Goal: Information Seeking & Learning: Learn about a topic

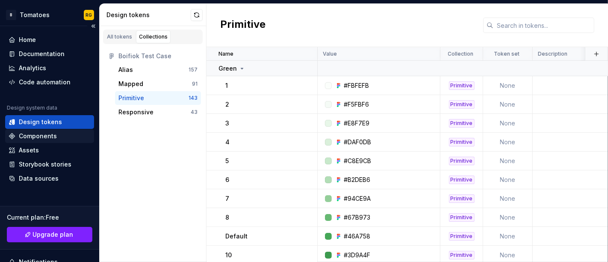
click at [50, 136] on div "Components" at bounding box center [38, 136] width 38 height 9
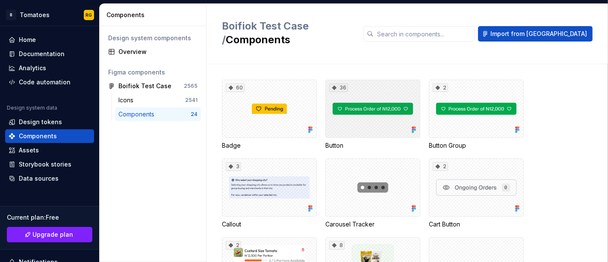
click at [351, 116] on div "36" at bounding box center [373, 109] width 95 height 58
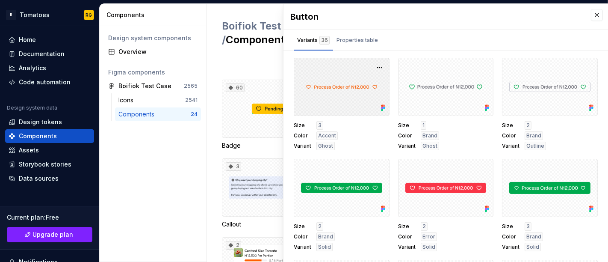
click at [353, 102] on div at bounding box center [342, 87] width 96 height 58
click at [374, 66] on button "button" at bounding box center [380, 68] width 12 height 12
click at [355, 37] on div "Properties table" at bounding box center [358, 40] width 42 height 9
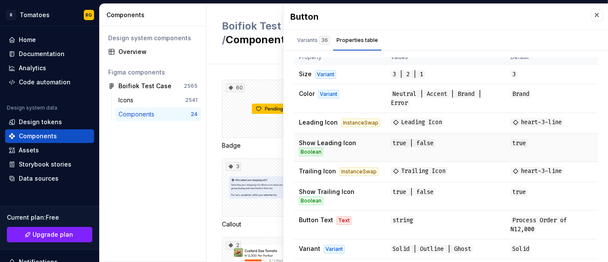
scroll to position [3, 0]
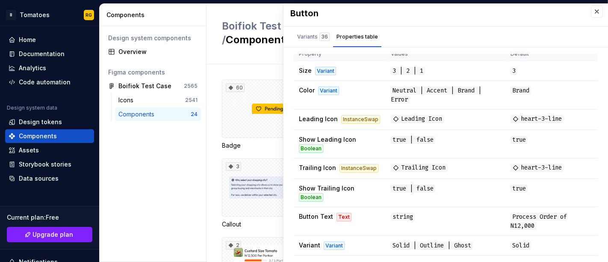
click at [197, 183] on div "Design system components Overview Figma components Boifiok Test Case 2565 Icons…" at bounding box center [153, 144] width 107 height 236
click at [593, 8] on button "button" at bounding box center [597, 12] width 12 height 12
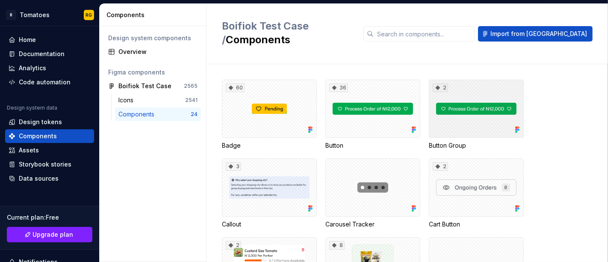
click at [480, 103] on div "2" at bounding box center [476, 109] width 95 height 58
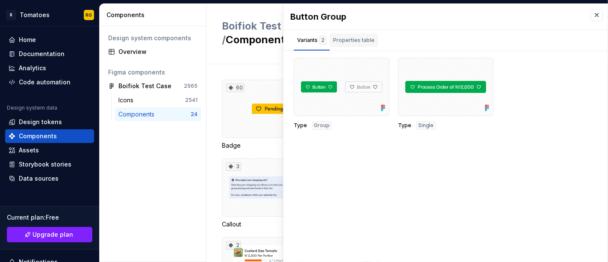
click at [350, 44] on div "Properties table" at bounding box center [354, 40] width 48 height 14
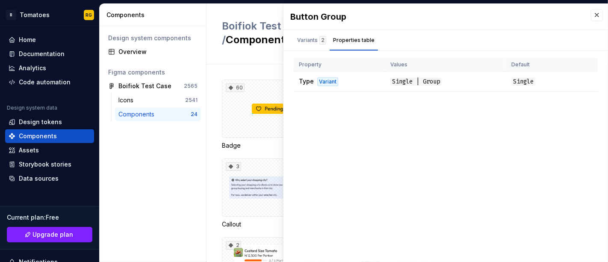
click at [279, 43] on div "Boifiok Test Case / Components Import from Figma" at bounding box center [408, 34] width 402 height 60
click at [596, 12] on button "button" at bounding box center [597, 15] width 12 height 12
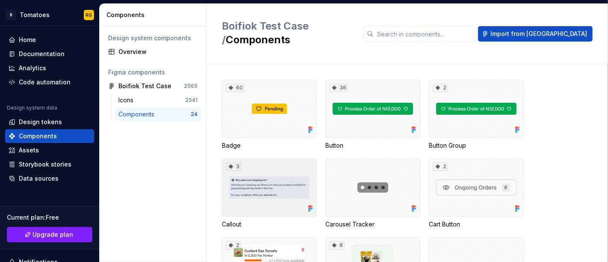
click at [276, 178] on div "3" at bounding box center [269, 187] width 95 height 58
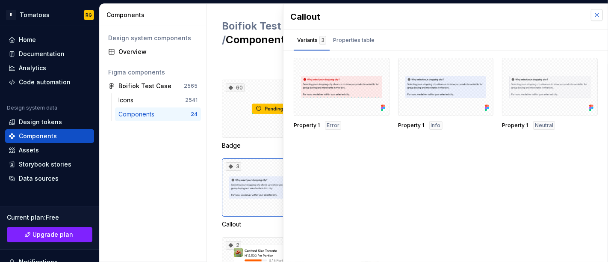
click at [596, 15] on button "button" at bounding box center [597, 15] width 12 height 12
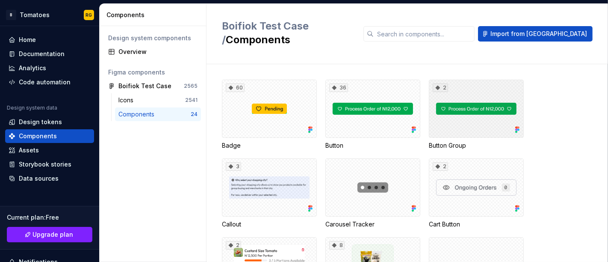
click at [462, 107] on div "2" at bounding box center [476, 109] width 95 height 58
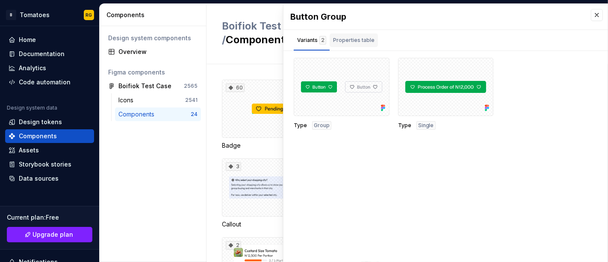
click at [365, 48] on div "Properties table" at bounding box center [354, 41] width 48 height 17
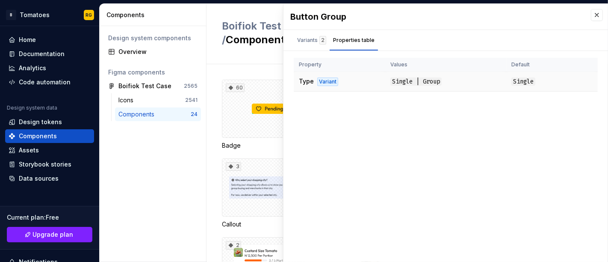
click at [384, 85] on td "Type Variant" at bounding box center [340, 82] width 92 height 20
click at [412, 80] on span "Single | Group" at bounding box center [416, 81] width 51 height 8
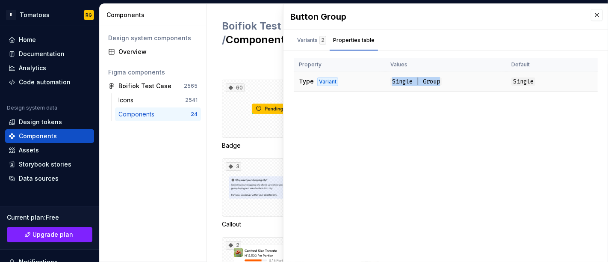
click at [412, 80] on span "Single | Group" at bounding box center [416, 81] width 51 height 8
copy span "Single | Group"
click at [516, 89] on td "Single" at bounding box center [553, 82] width 92 height 20
drag, startPoint x: 299, startPoint y: 79, endPoint x: 537, endPoint y: 81, distance: 238.3
click at [537, 81] on tr "Type Variant Single | Group Single" at bounding box center [446, 82] width 304 height 20
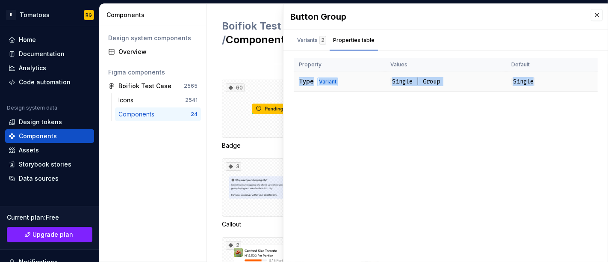
copy tr "Type Variant Single | Group Single"
click at [249, 141] on div "Badge" at bounding box center [269, 145] width 95 height 9
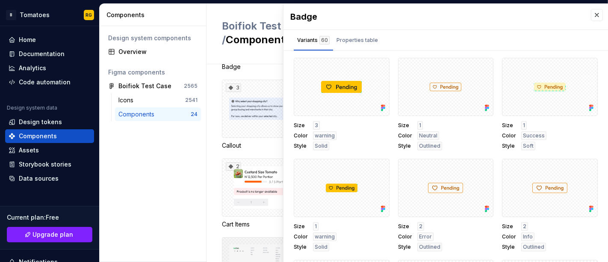
scroll to position [184, 0]
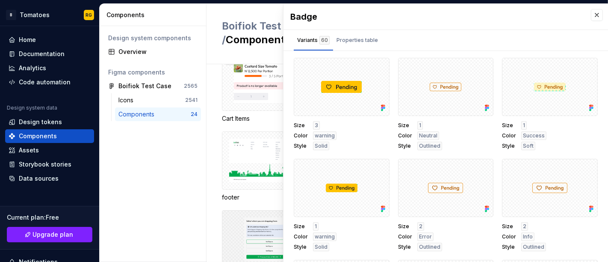
click at [241, 210] on div at bounding box center [269, 239] width 95 height 58
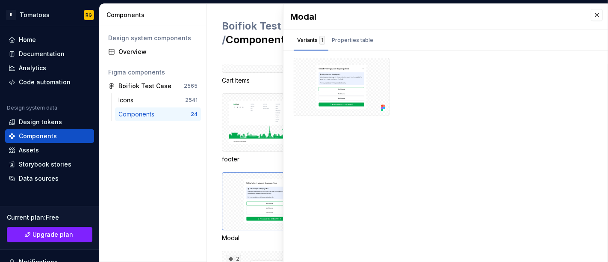
scroll to position [216, 0]
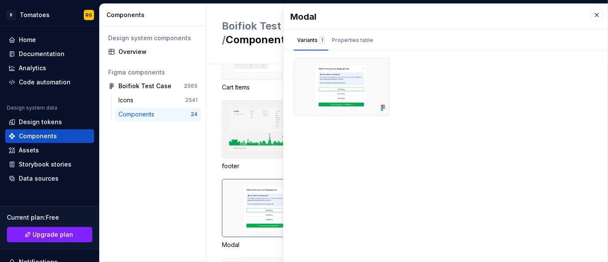
click at [245, 101] on div at bounding box center [269, 129] width 95 height 58
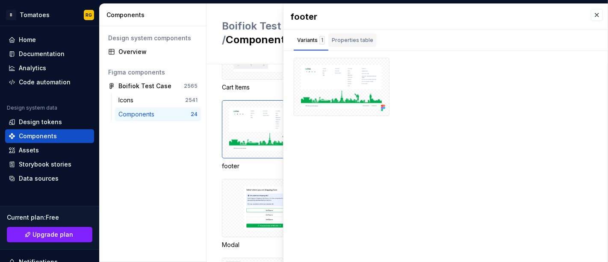
click at [359, 47] on div "Properties table" at bounding box center [353, 40] width 48 height 14
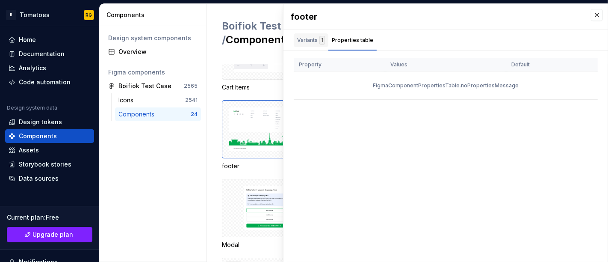
click at [312, 38] on div "Variants 1" at bounding box center [311, 40] width 28 height 9
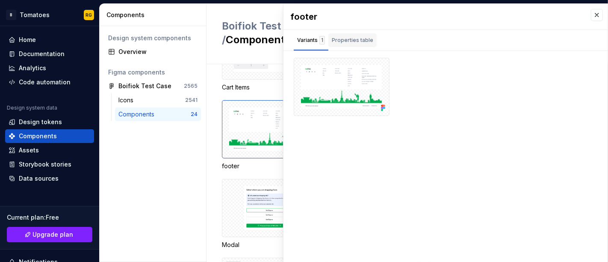
click at [364, 47] on div "Properties table" at bounding box center [353, 41] width 48 height 17
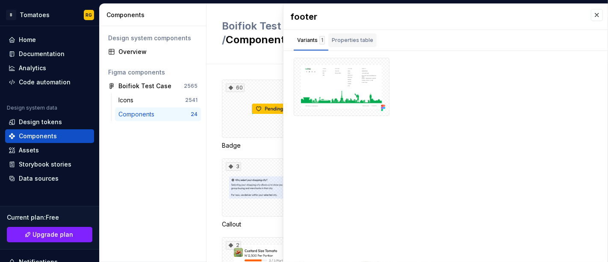
click at [362, 38] on div "Properties table" at bounding box center [353, 40] width 42 height 9
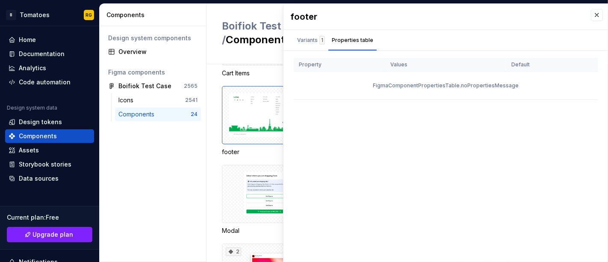
scroll to position [234, 0]
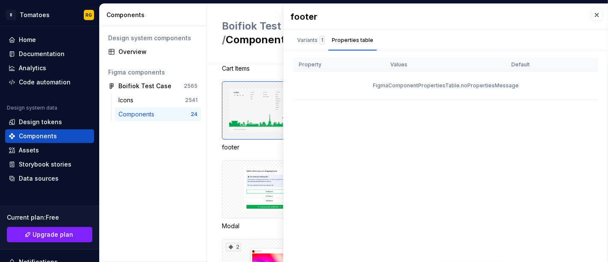
click at [248, 95] on div at bounding box center [269, 110] width 95 height 58
click at [305, 39] on div "Variants 1" at bounding box center [311, 40] width 28 height 9
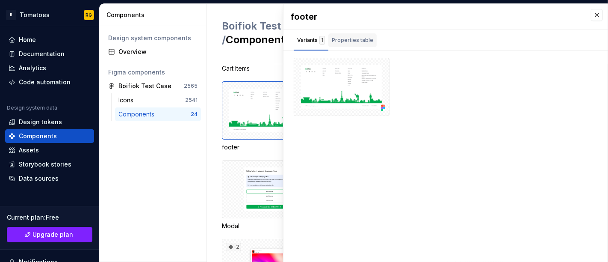
click at [352, 37] on div "Properties table" at bounding box center [353, 40] width 42 height 9
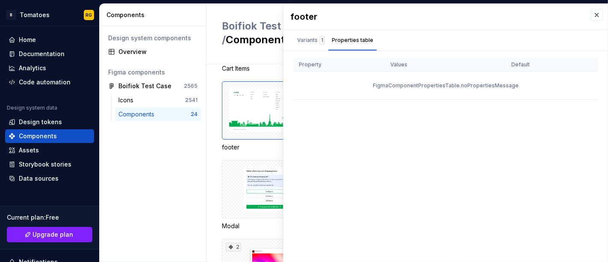
click at [471, 83] on div "FigmaComponentPropertiesTable.noPropertiesMessage" at bounding box center [446, 85] width 304 height 27
click at [387, 120] on div "footer Variants 1 Properties table Property Values Default FigmaComponentProper…" at bounding box center [446, 133] width 325 height 258
click at [311, 43] on div "Variants 1" at bounding box center [311, 40] width 28 height 9
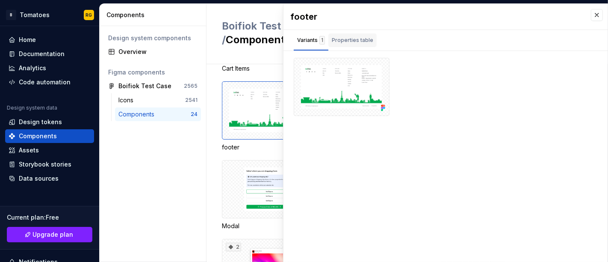
click at [344, 42] on div "Properties table" at bounding box center [353, 40] width 42 height 9
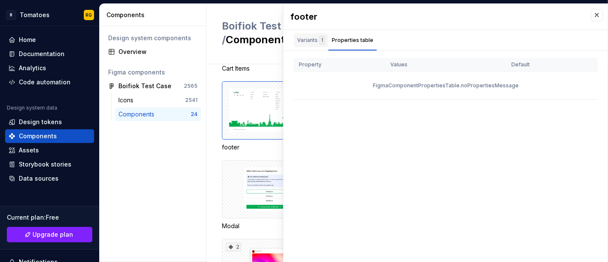
click at [315, 44] on div "Variants 1" at bounding box center [311, 40] width 35 height 14
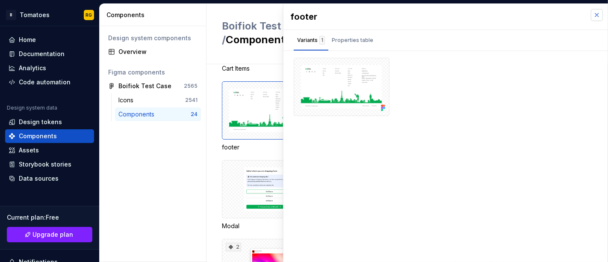
click at [593, 15] on button "button" at bounding box center [597, 15] width 12 height 12
